Goal: Find contact information: Find contact information

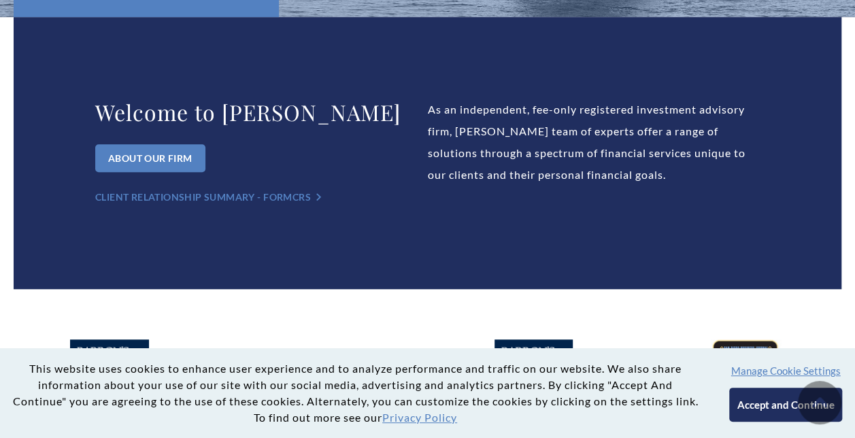
scroll to position [544, 0]
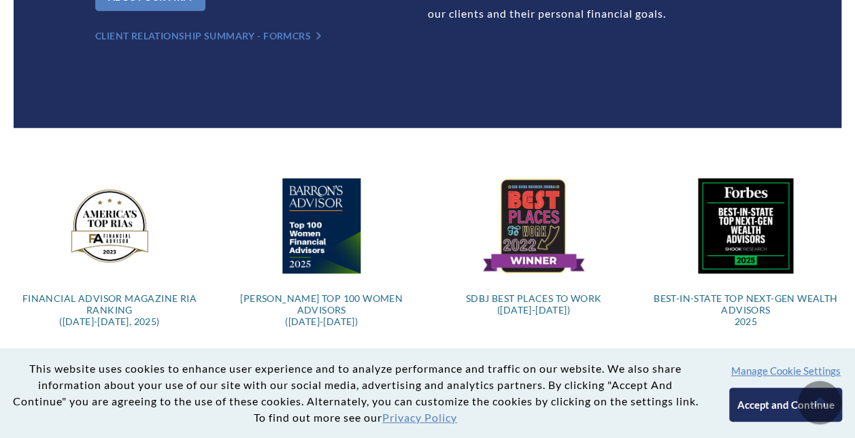
drag, startPoint x: 754, startPoint y: 409, endPoint x: 709, endPoint y: 390, distance: 48.7
click at [754, 409] on button "Accept and Continue" at bounding box center [785, 405] width 112 height 34
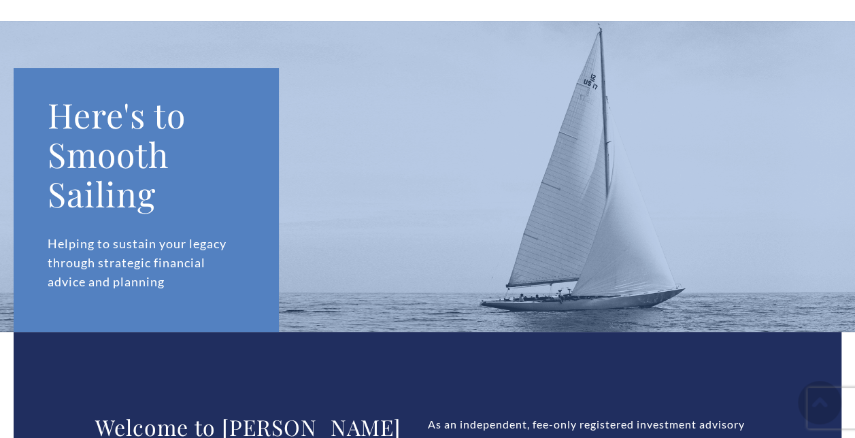
scroll to position [0, 0]
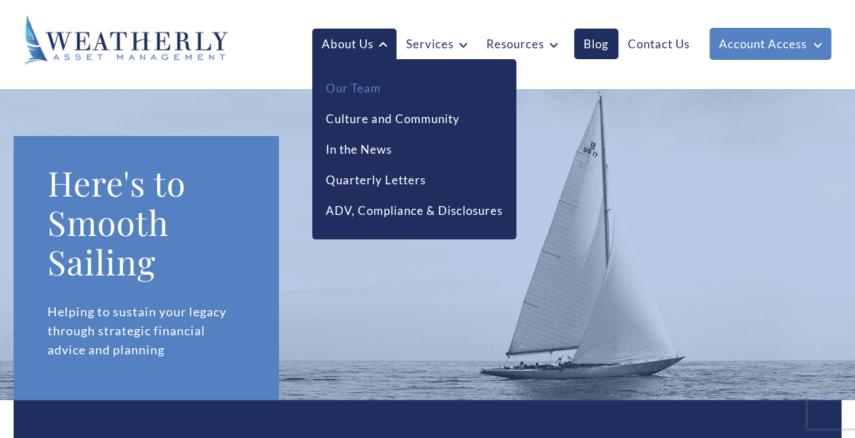
click at [364, 91] on link "Our Team" at bounding box center [353, 89] width 55 height 18
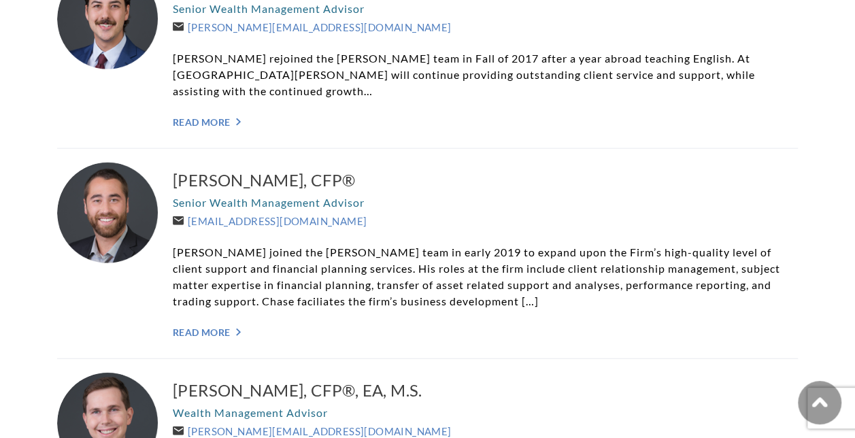
scroll to position [272, 0]
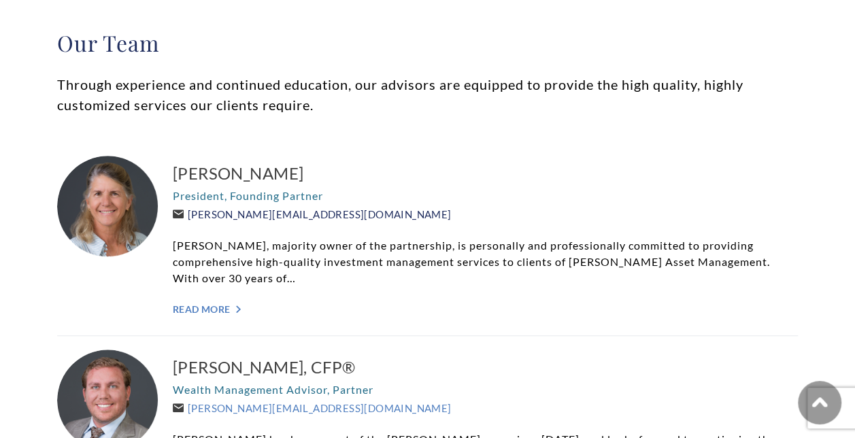
click at [307, 215] on link "[PERSON_NAME][EMAIL_ADDRESS][DOMAIN_NAME]" at bounding box center [312, 214] width 278 height 12
click at [209, 307] on link "Read More ">" at bounding box center [485, 309] width 625 height 12
